Goal: Find specific page/section: Find specific page/section

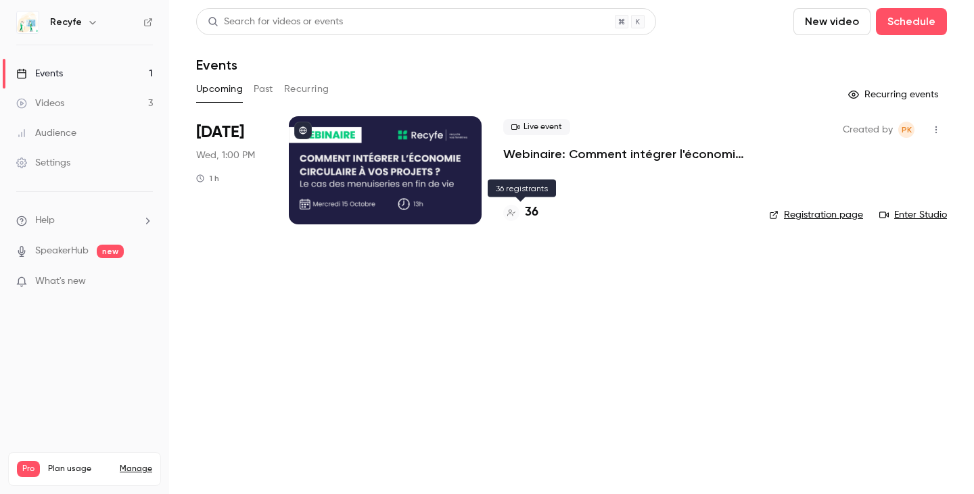
click at [533, 214] on h4 "36" at bounding box center [532, 213] width 14 height 18
